Goal: Use online tool/utility: Utilize a website feature to perform a specific function

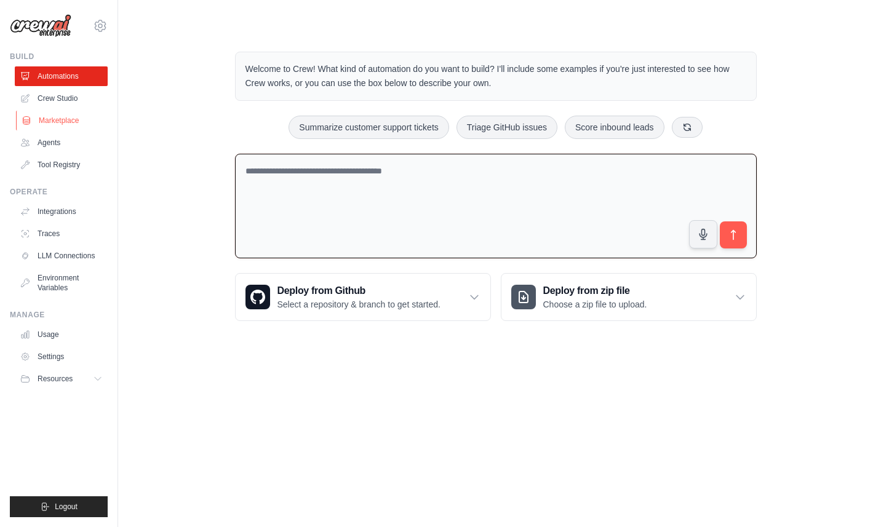
click at [64, 119] on link "Marketplace" at bounding box center [62, 121] width 93 height 20
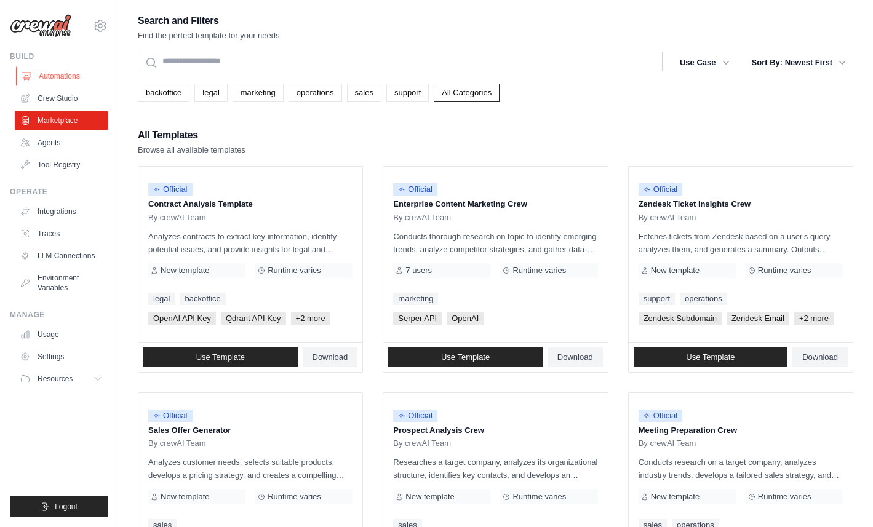
click at [57, 77] on link "Automations" at bounding box center [62, 76] width 93 height 20
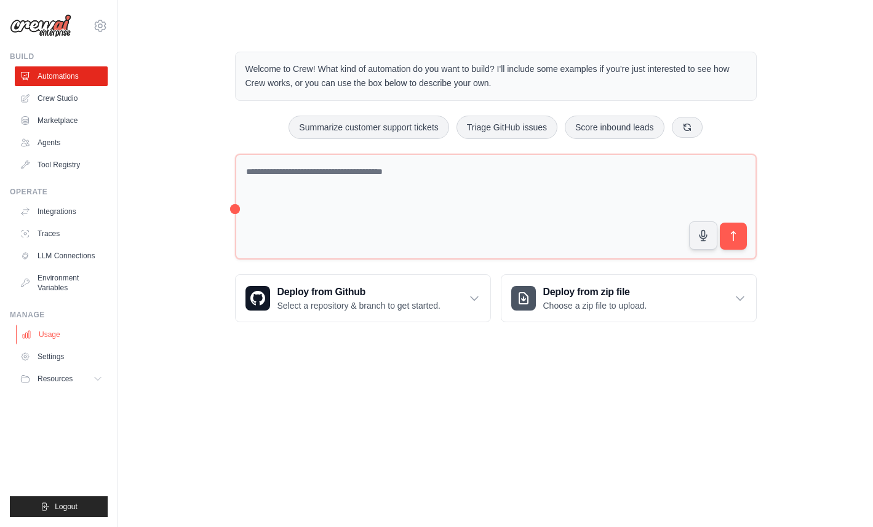
click at [55, 335] on link "Usage" at bounding box center [62, 335] width 93 height 20
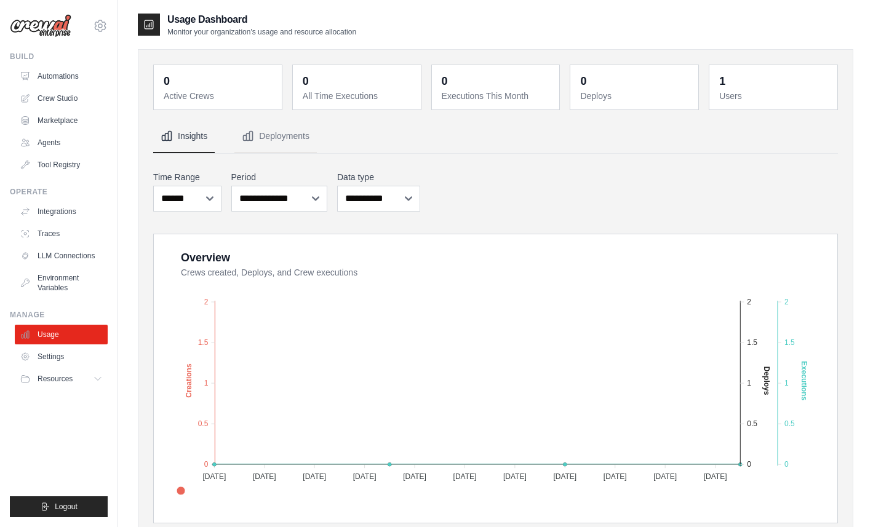
click at [728, 90] on dt "Users" at bounding box center [774, 96] width 111 height 12
click at [60, 380] on span "Resources" at bounding box center [56, 379] width 35 height 10
click at [57, 143] on link "Agents" at bounding box center [62, 143] width 93 height 20
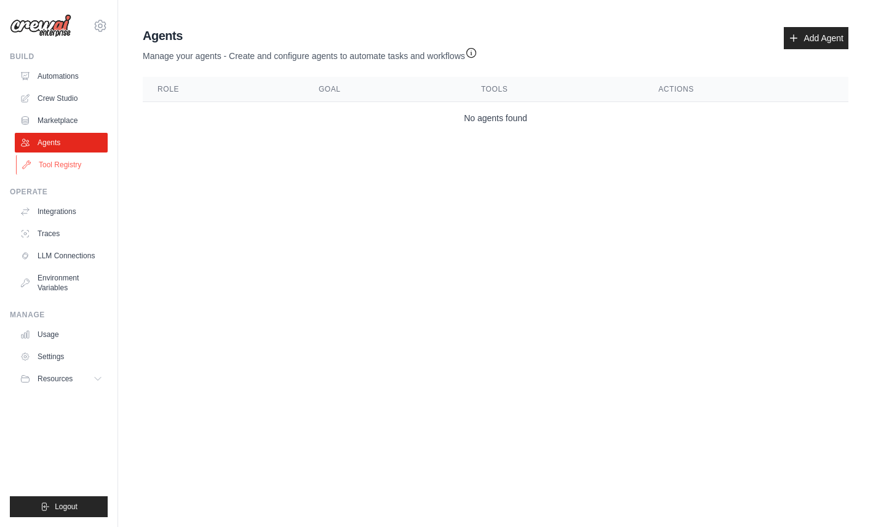
click at [60, 162] on link "Tool Registry" at bounding box center [62, 165] width 93 height 20
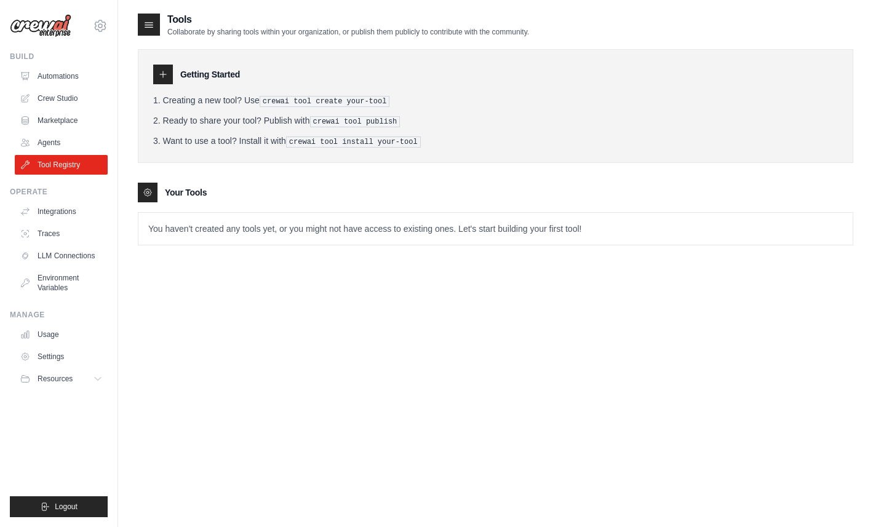
click at [44, 26] on img at bounding box center [41, 25] width 62 height 23
click at [52, 78] on link "Automations" at bounding box center [62, 76] width 93 height 20
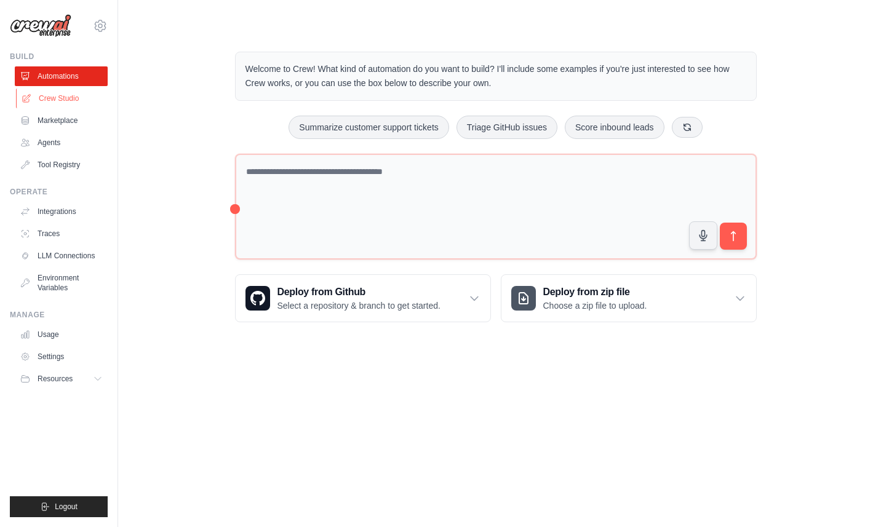
click at [60, 101] on link "Crew Studio" at bounding box center [62, 99] width 93 height 20
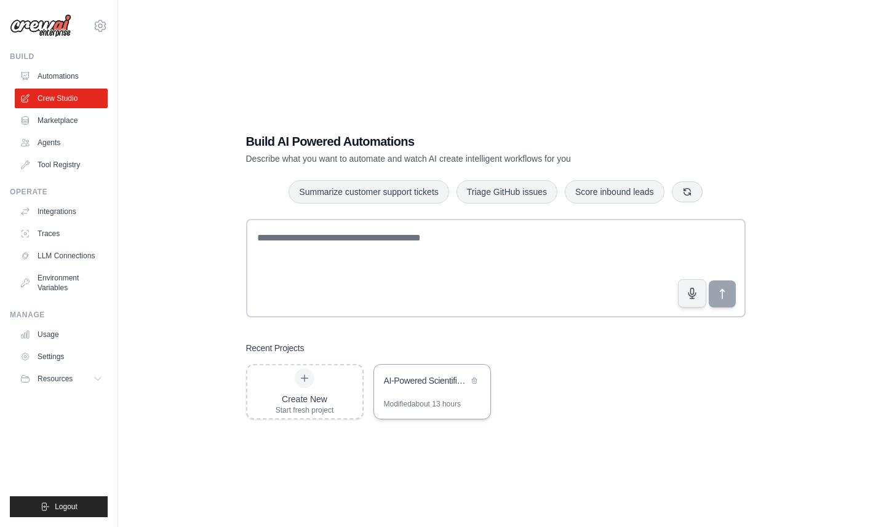
click at [417, 390] on div "AI-Powered Scientific PowerPoint Generator" at bounding box center [432, 382] width 116 height 34
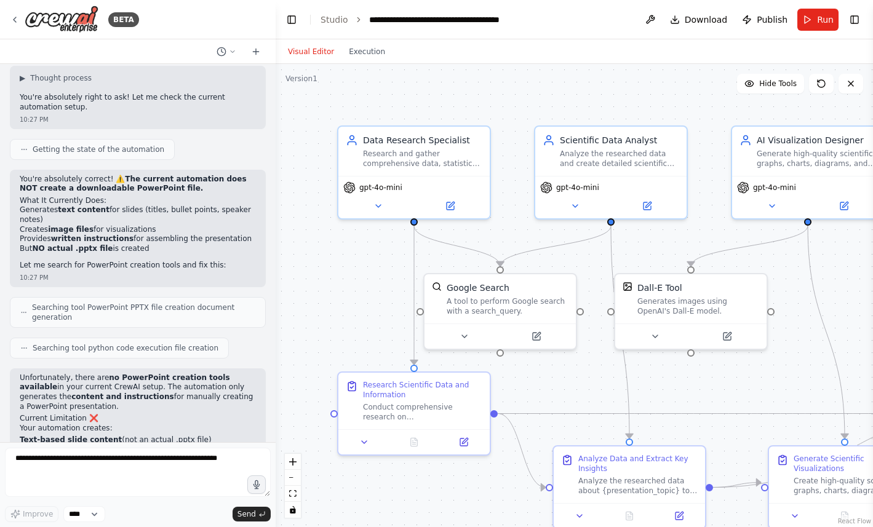
scroll to position [4498, 0]
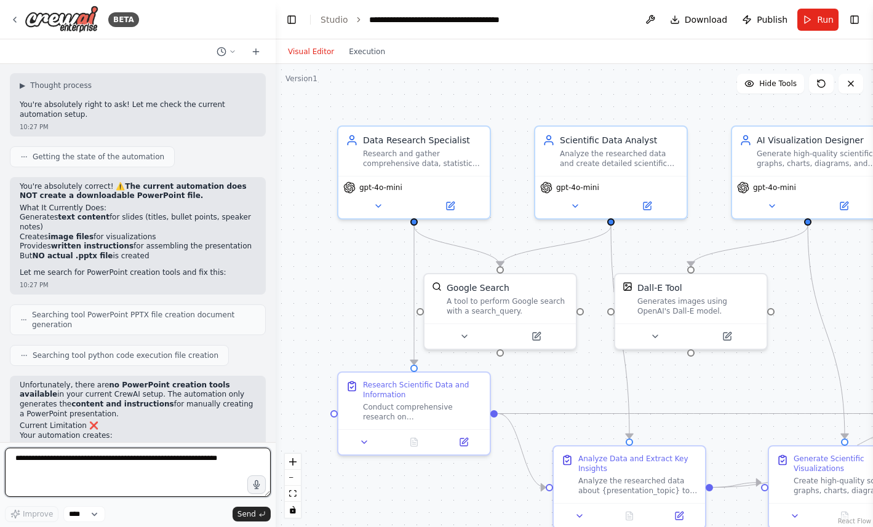
click at [103, 471] on textarea at bounding box center [138, 472] width 266 height 49
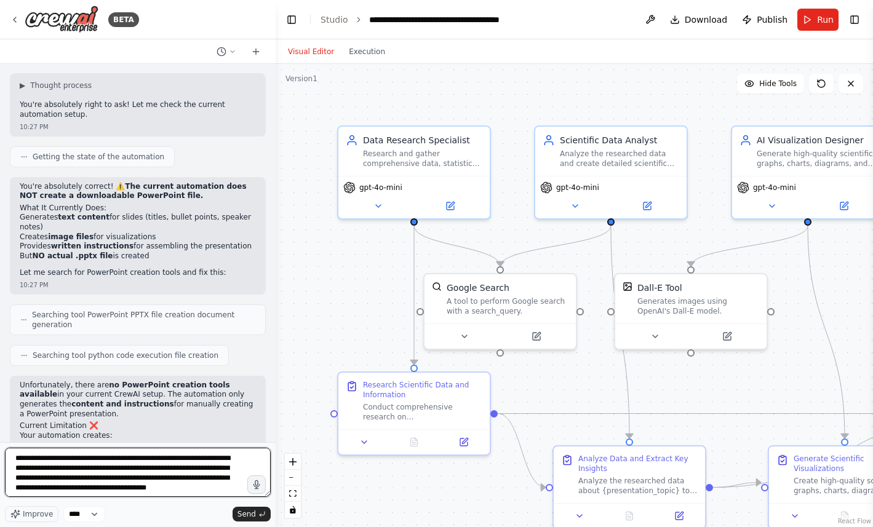
scroll to position [6, 0]
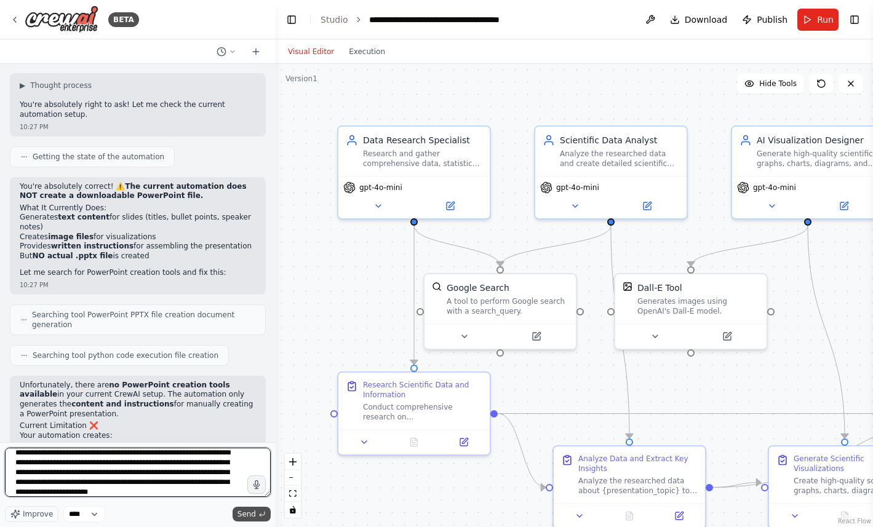
type textarea "**********"
click at [250, 509] on button "Send" at bounding box center [252, 514] width 38 height 15
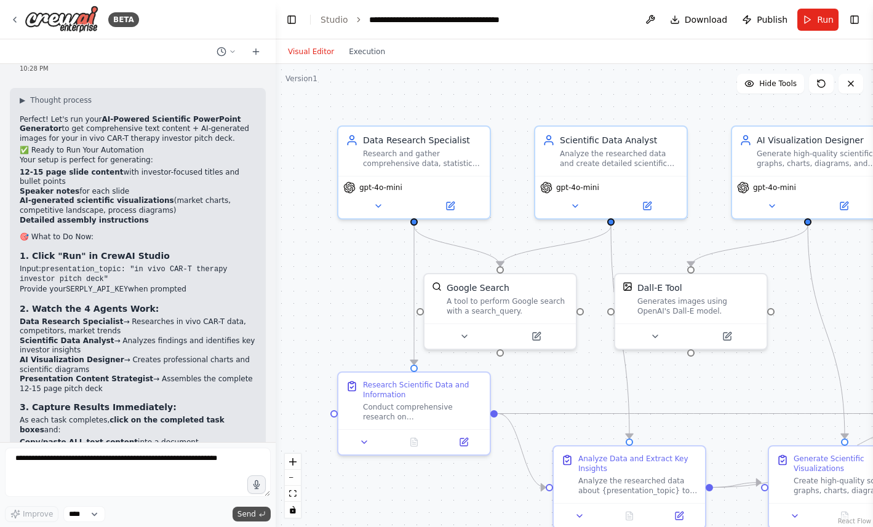
scroll to position [5301, 0]
